Goal: Information Seeking & Learning: Understand process/instructions

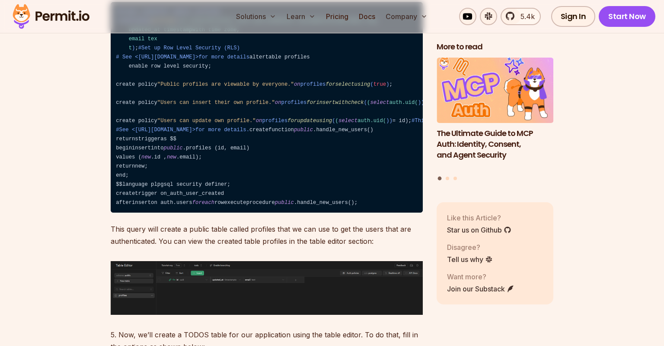
scroll to position [1761, 0]
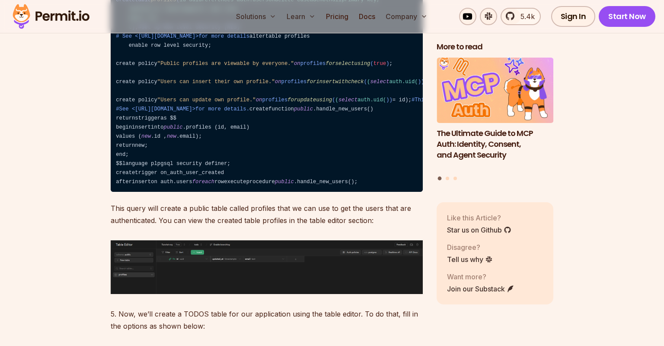
click at [205, 192] on code "#Create atablefor public profiles createtable profiles ( id uuidreferences auth…" at bounding box center [267, 86] width 312 height 211
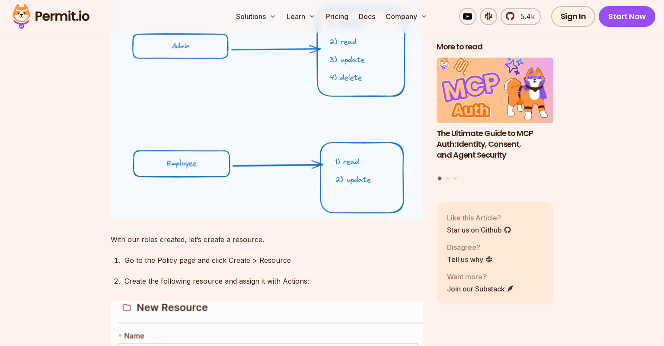
scroll to position [6101, 0]
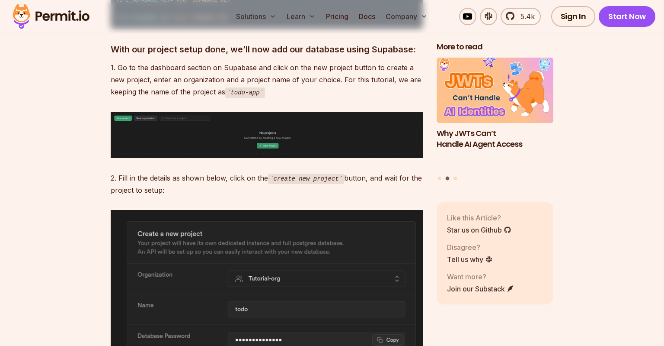
scroll to position [0, 0]
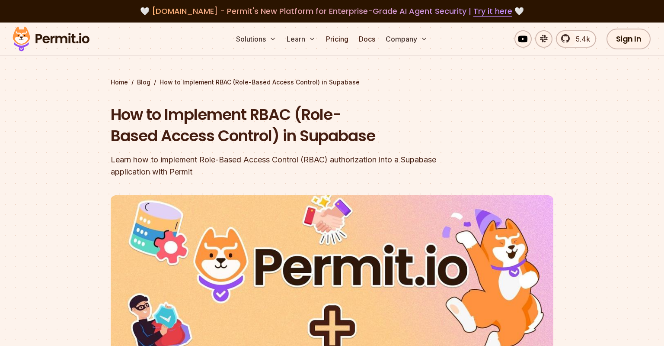
click at [332, 135] on h1 "How to Implement RBAC (Role-Based Access Control) in Supabase" at bounding box center [277, 125] width 332 height 43
